Goal: Understand process/instructions

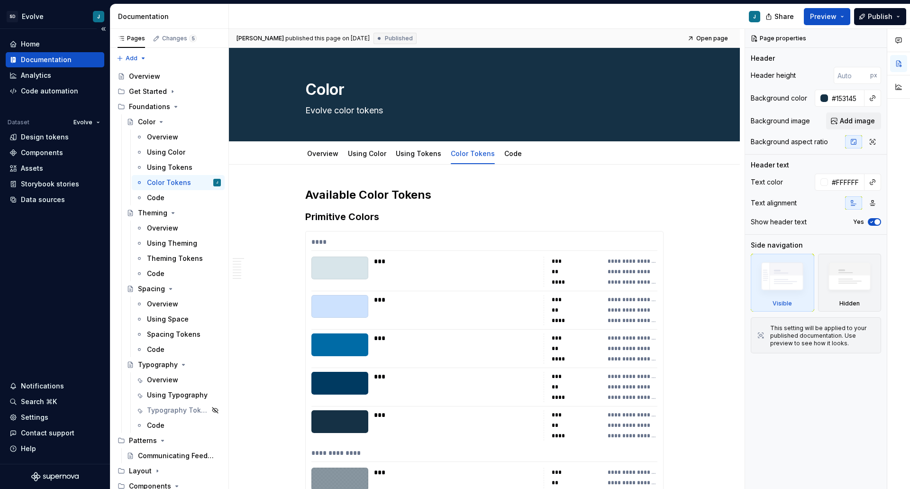
scroll to position [237, 0]
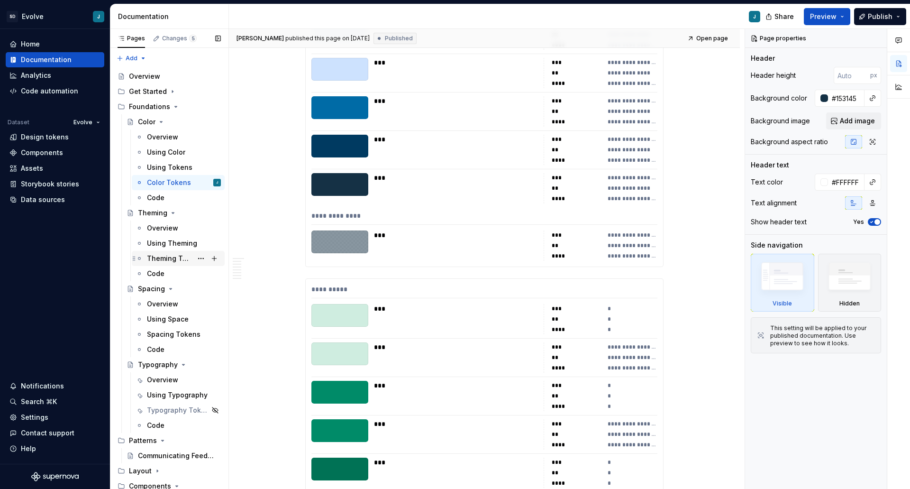
click at [162, 262] on div "Theming Tokens" at bounding box center [169, 258] width 45 height 9
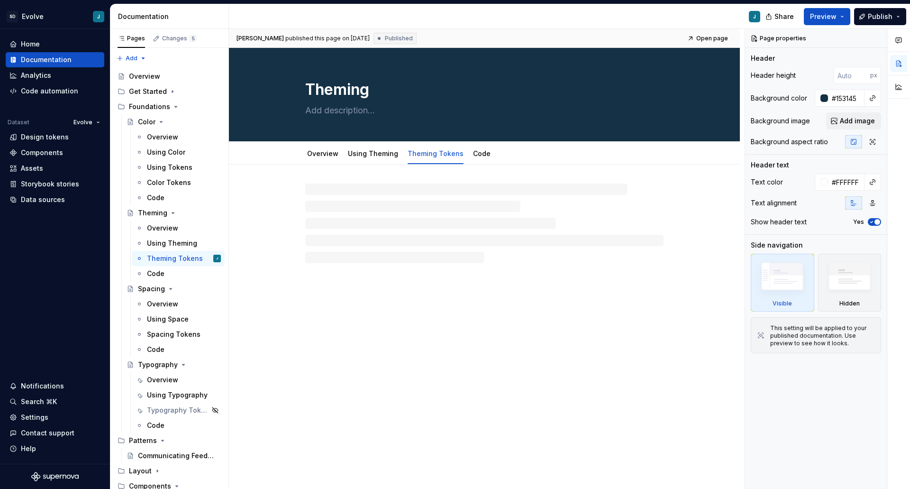
type textarea "*"
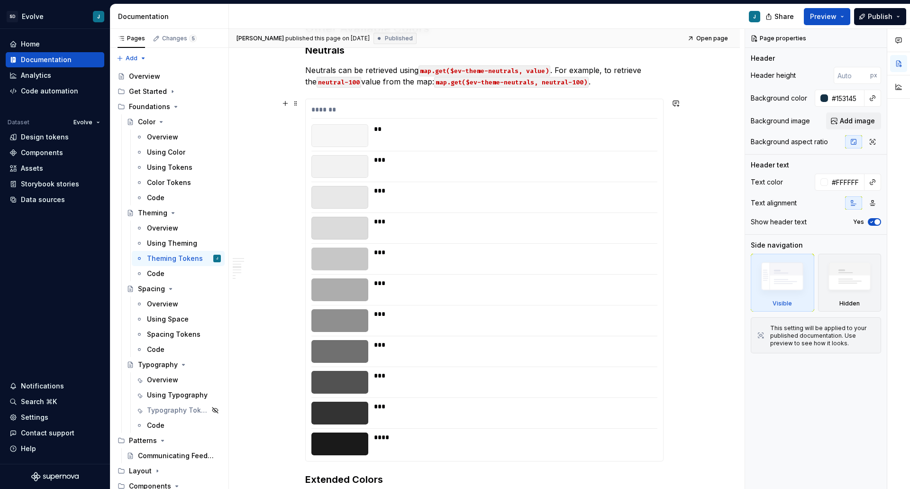
scroll to position [569, 0]
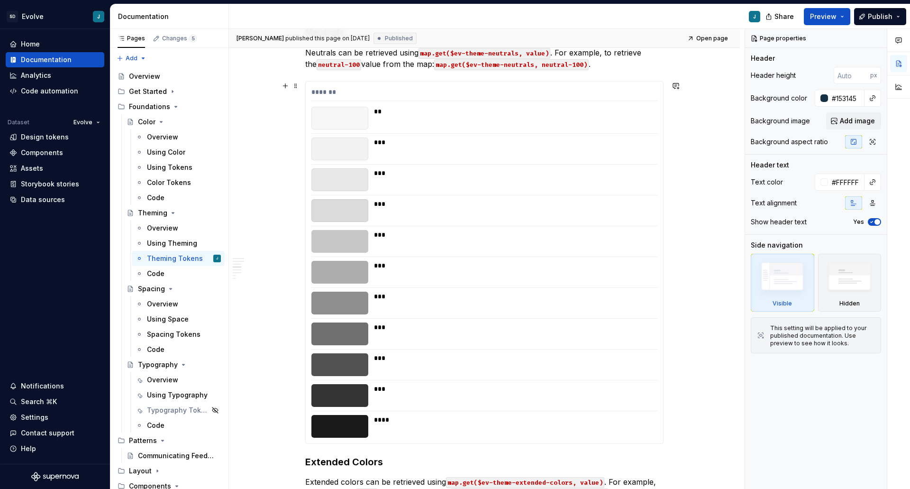
scroll to position [521, 0]
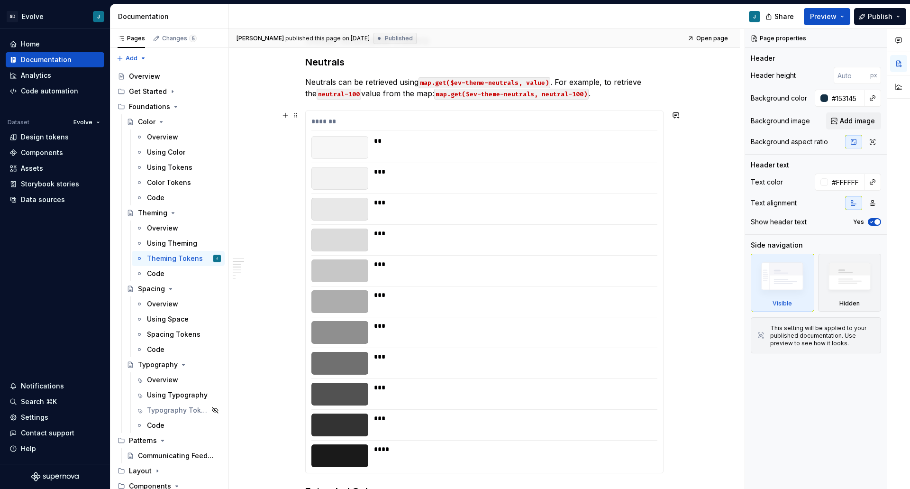
click at [350, 118] on div "*******" at bounding box center [484, 124] width 346 height 14
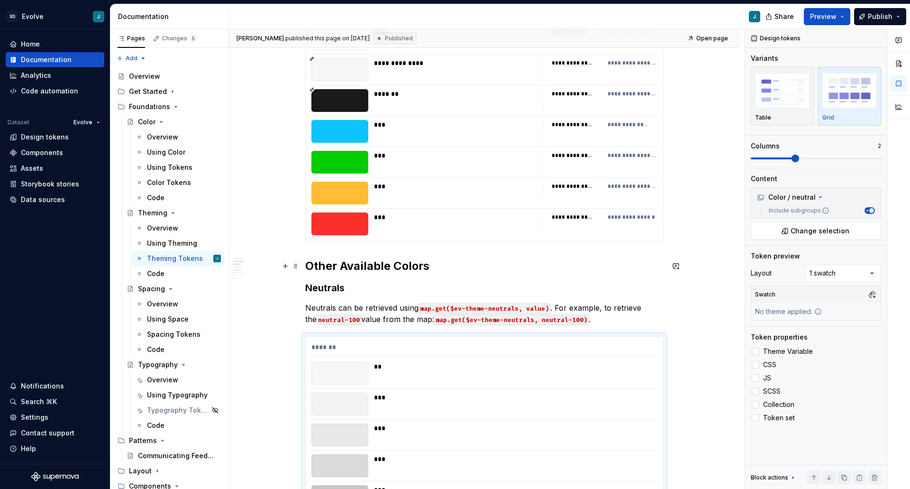
scroll to position [284, 0]
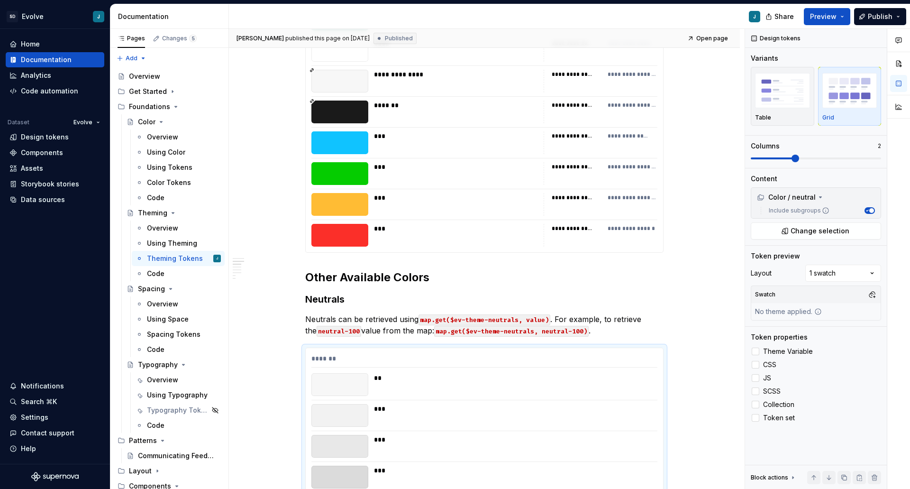
click at [474, 155] on div "**********" at bounding box center [484, 112] width 357 height 281
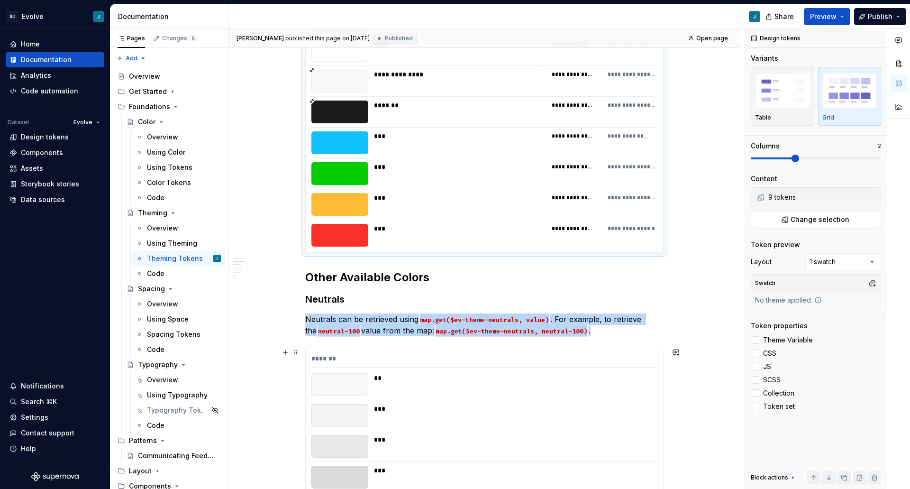
click at [607, 395] on div "**" at bounding box center [513, 384] width 278 height 23
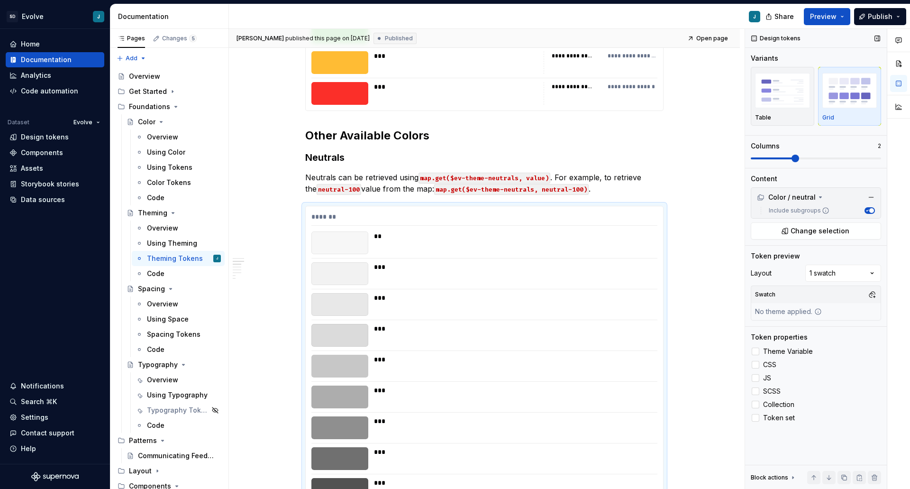
scroll to position [426, 0]
click at [759, 350] on div at bounding box center [756, 351] width 8 height 8
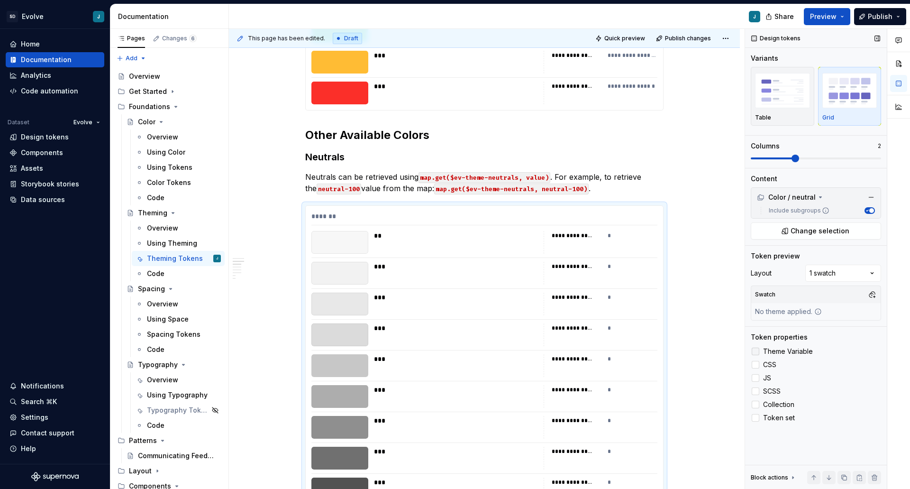
click at [755, 351] on icon at bounding box center [755, 351] width 0 height 0
click at [754, 364] on div at bounding box center [756, 365] width 8 height 8
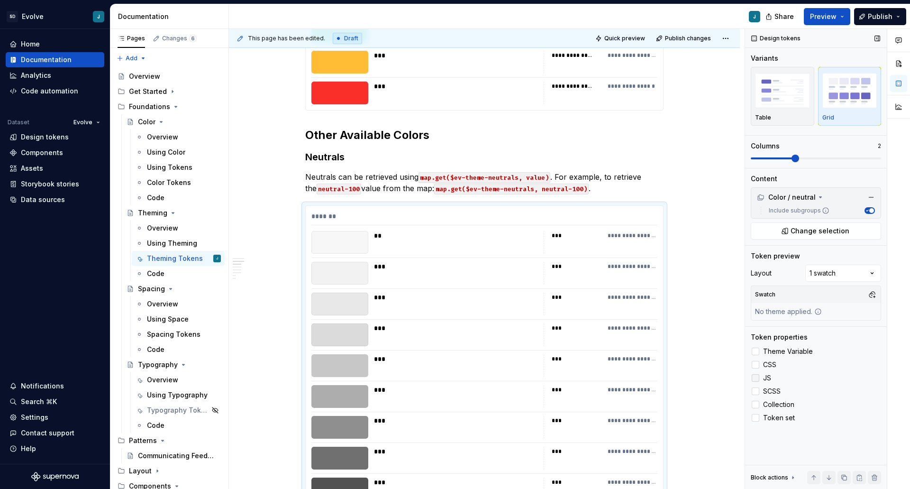
click at [755, 373] on label "JS" at bounding box center [816, 377] width 130 height 11
click at [753, 392] on div at bounding box center [756, 391] width 8 height 8
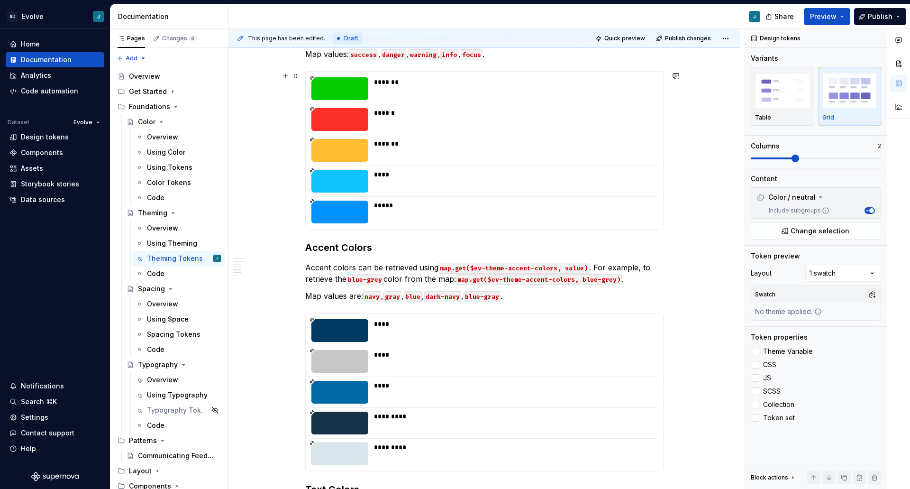
scroll to position [1185, 0]
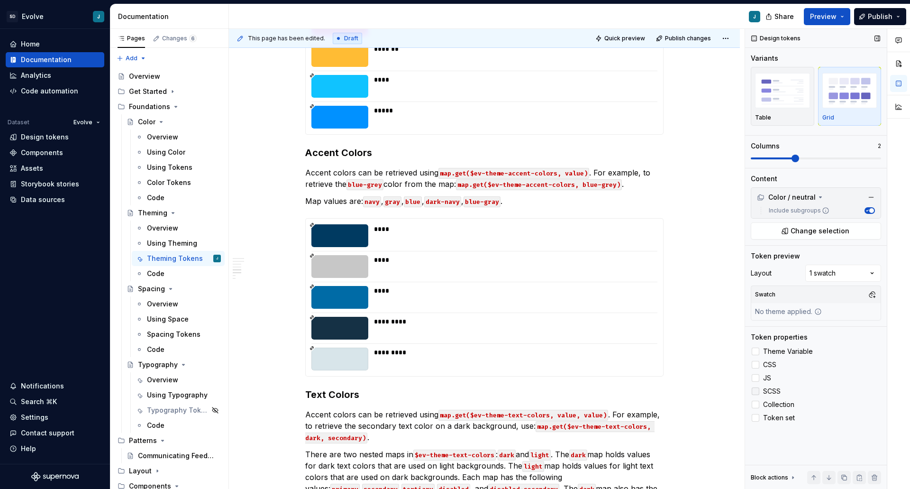
click at [755, 391] on icon at bounding box center [755, 391] width 0 height 0
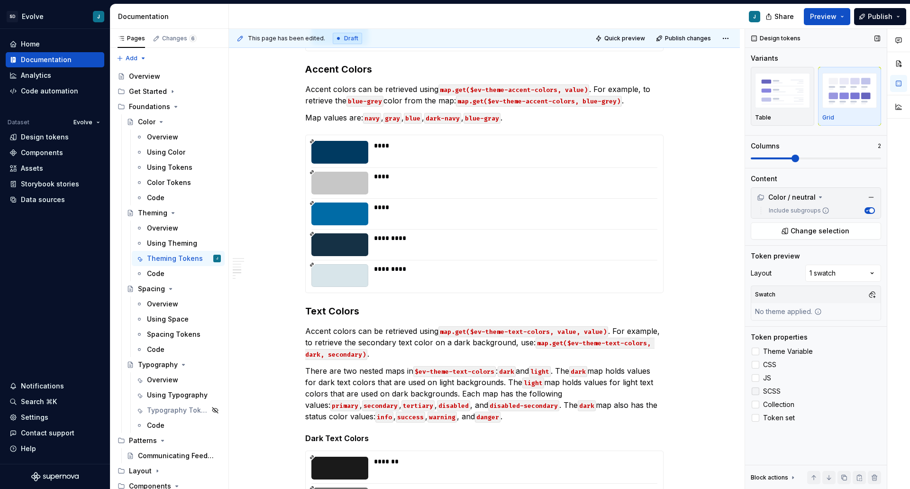
scroll to position [1101, 0]
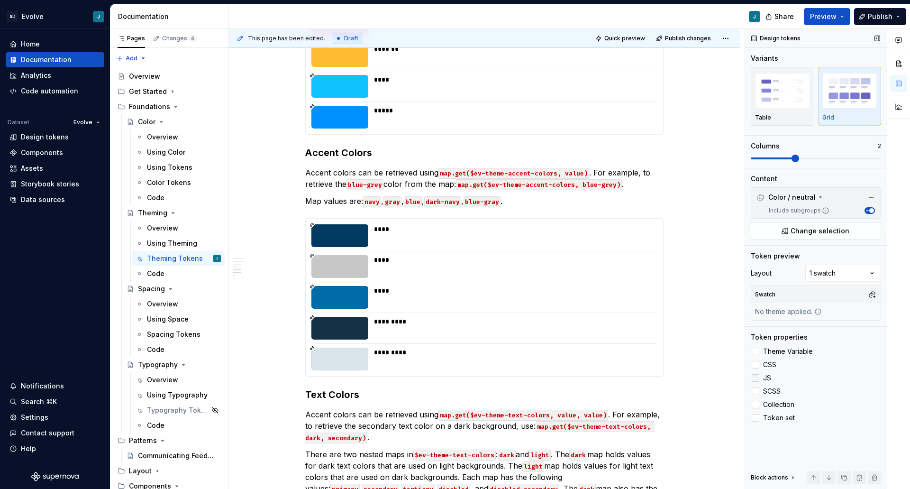
click at [755, 378] on icon at bounding box center [755, 378] width 0 height 0
click at [755, 364] on icon at bounding box center [755, 364] width 0 height 0
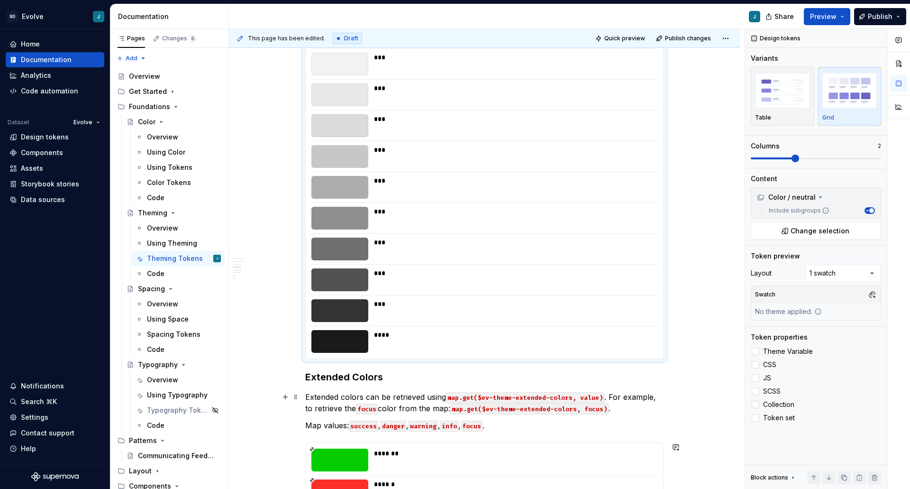
scroll to position [533, 0]
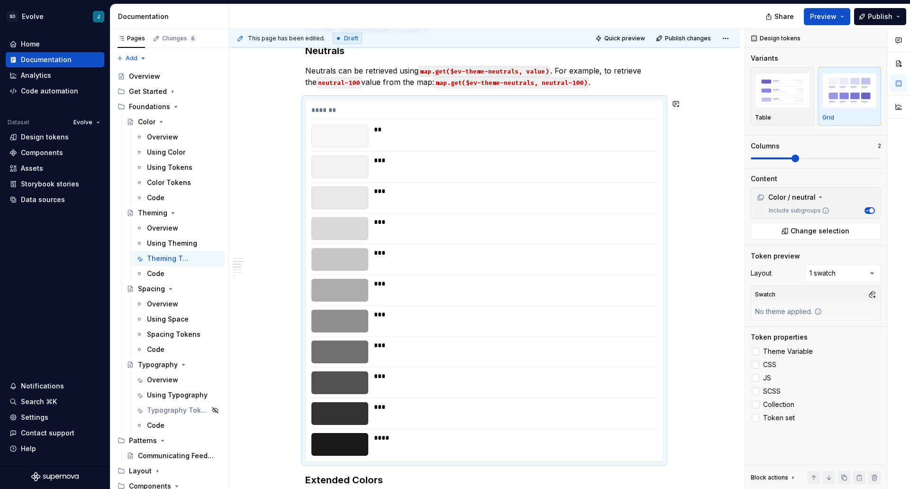
type textarea "*"
